Goal: Information Seeking & Learning: Learn about a topic

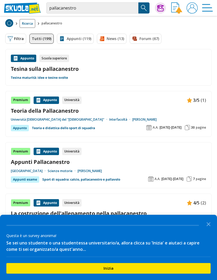
click at [207, 225] on icon "Close the survey" at bounding box center [209, 224] width 11 height 11
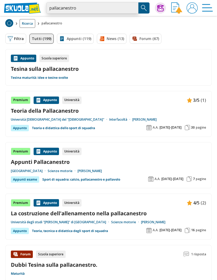
click at [100, 7] on input "pallacanestro" at bounding box center [92, 7] width 92 height 11
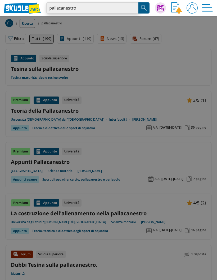
click at [131, 7] on input "pallacanestro" at bounding box center [92, 7] width 92 height 11
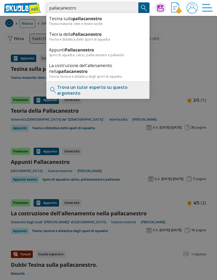
click at [108, 10] on input "pallacanestro" at bounding box center [92, 7] width 92 height 11
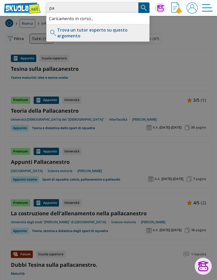
type input "p"
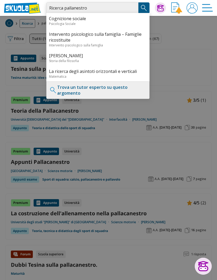
type input "Ricerca pallanestro"
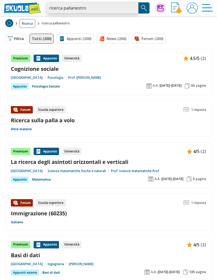
click at [62, 8] on input "ricerca pallanestro" at bounding box center [92, 7] width 92 height 11
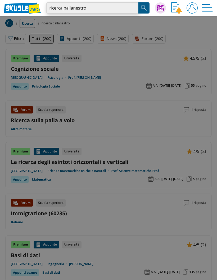
click at [132, 8] on input "ricerca pallanestro" at bounding box center [92, 7] width 92 height 11
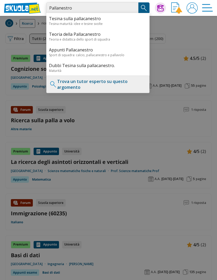
type input "Pallanestro"
click at [94, 56] on div "Sport di squadra: calcio, pallacanestro e pallavolo" at bounding box center [98, 55] width 98 height 5
